Goal: Task Accomplishment & Management: Use online tool/utility

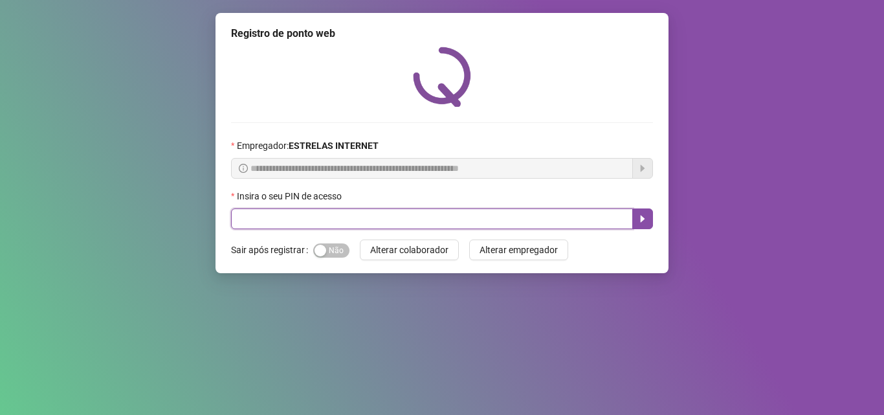
click at [271, 219] on input "text" at bounding box center [432, 218] width 402 height 21
type input "*****"
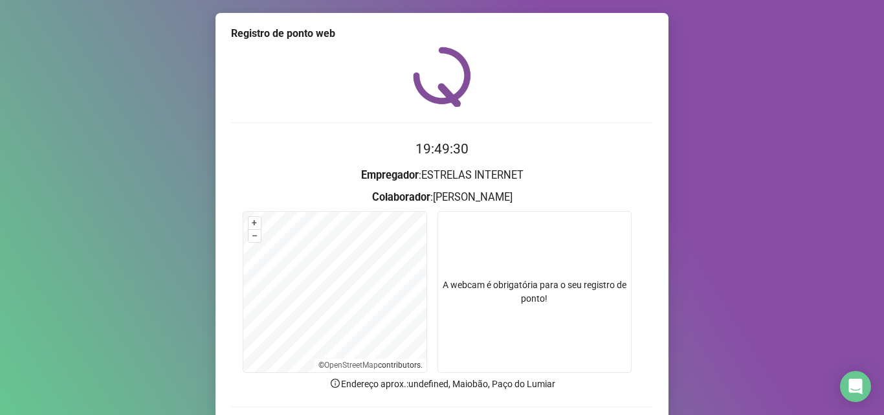
scroll to position [91, 0]
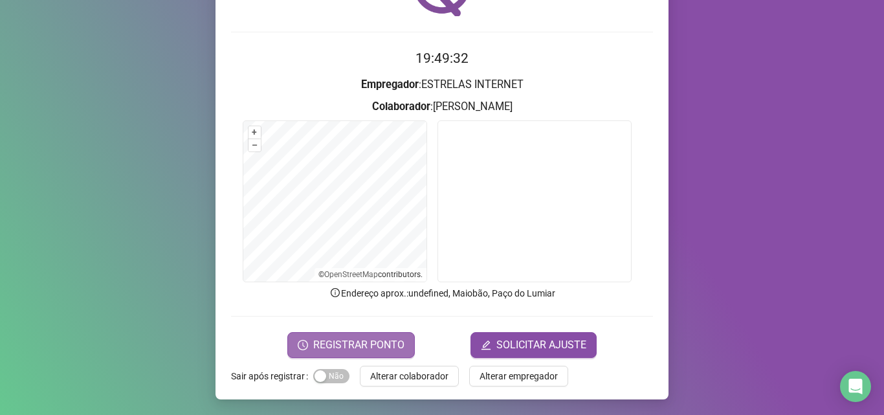
click at [333, 340] on span "REGISTRAR PONTO" at bounding box center [358, 345] width 91 height 16
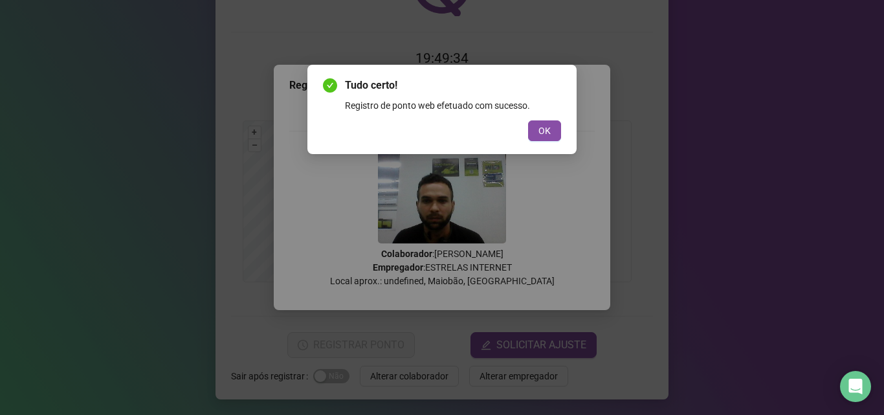
click at [548, 118] on div "Tudo certo! Registro de ponto web efetuado com sucesso. OK" at bounding box center [442, 109] width 238 height 63
click at [544, 124] on span "OK" at bounding box center [544, 131] width 12 height 14
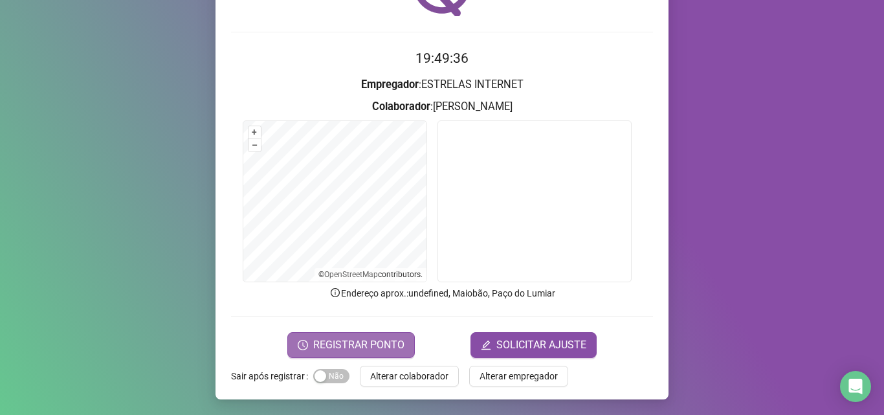
click at [333, 346] on span "REGISTRAR PONTO" at bounding box center [358, 345] width 91 height 16
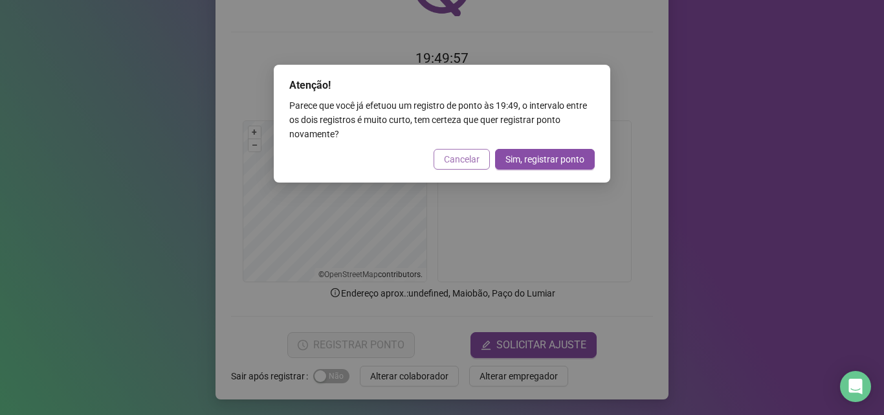
click at [456, 163] on span "Cancelar" at bounding box center [462, 159] width 36 height 14
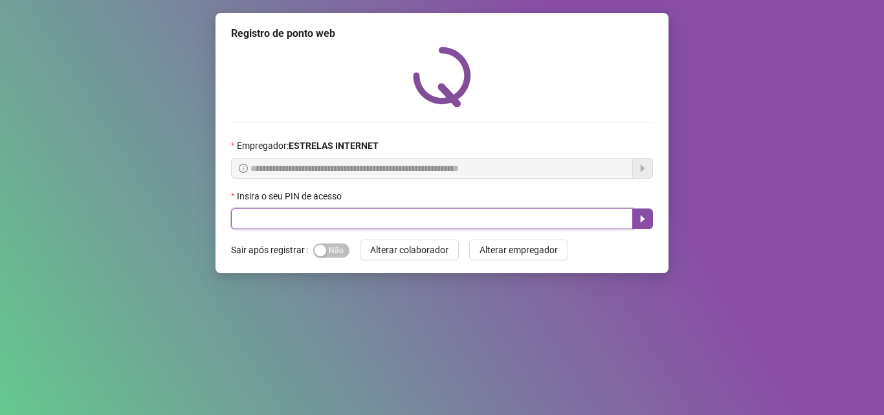
click at [308, 222] on input "text" at bounding box center [432, 218] width 402 height 21
type input "*****"
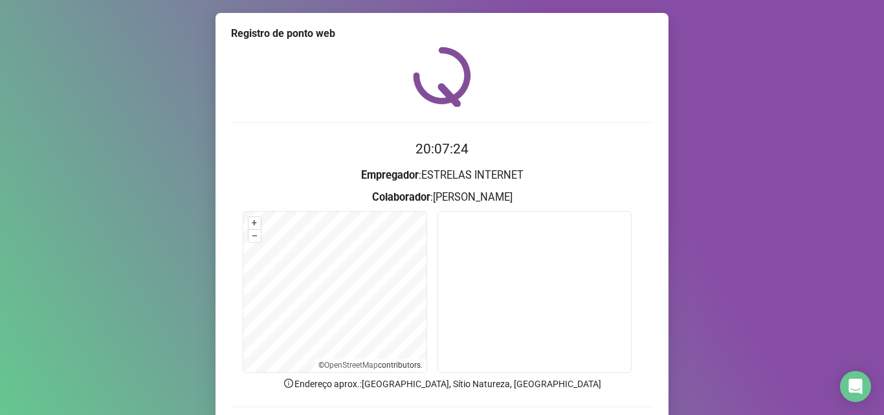
scroll to position [91, 0]
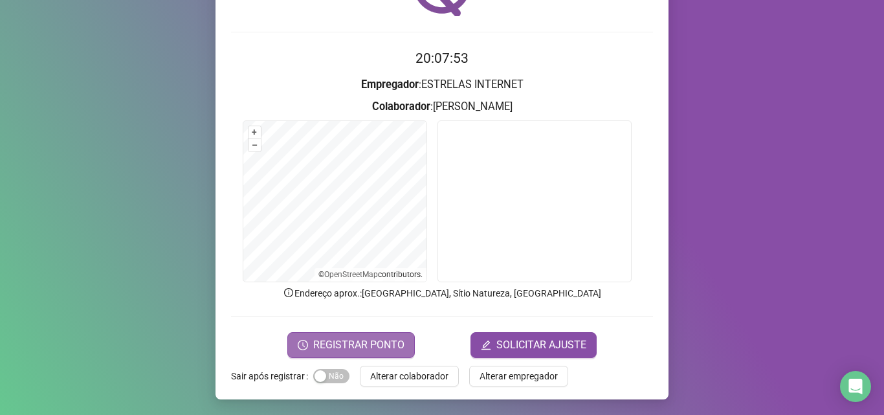
click at [328, 340] on span "REGISTRAR PONTO" at bounding box center [358, 345] width 91 height 16
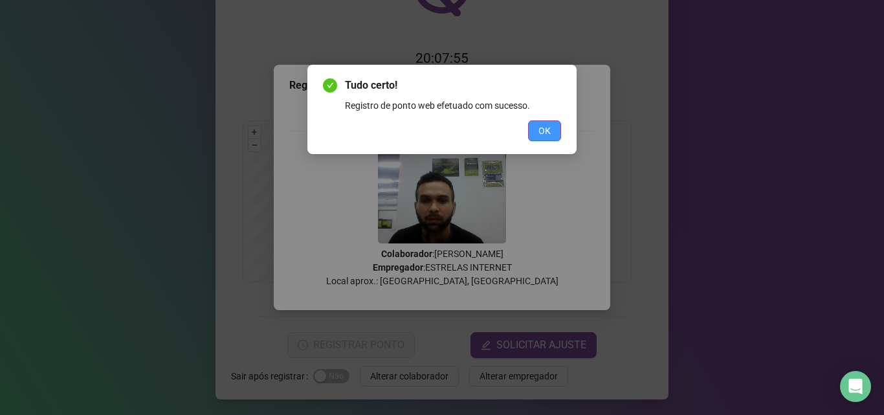
click at [544, 129] on span "OK" at bounding box center [544, 131] width 12 height 14
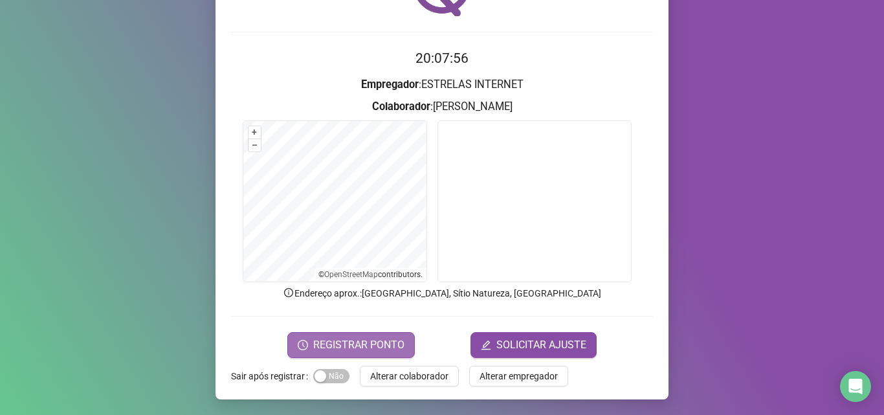
click at [329, 335] on button "REGISTRAR PONTO" at bounding box center [350, 345] width 127 height 26
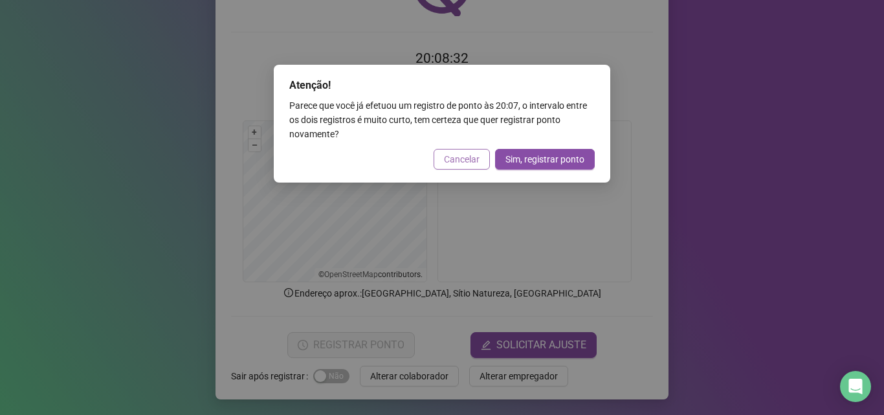
click at [456, 160] on span "Cancelar" at bounding box center [462, 159] width 36 height 14
